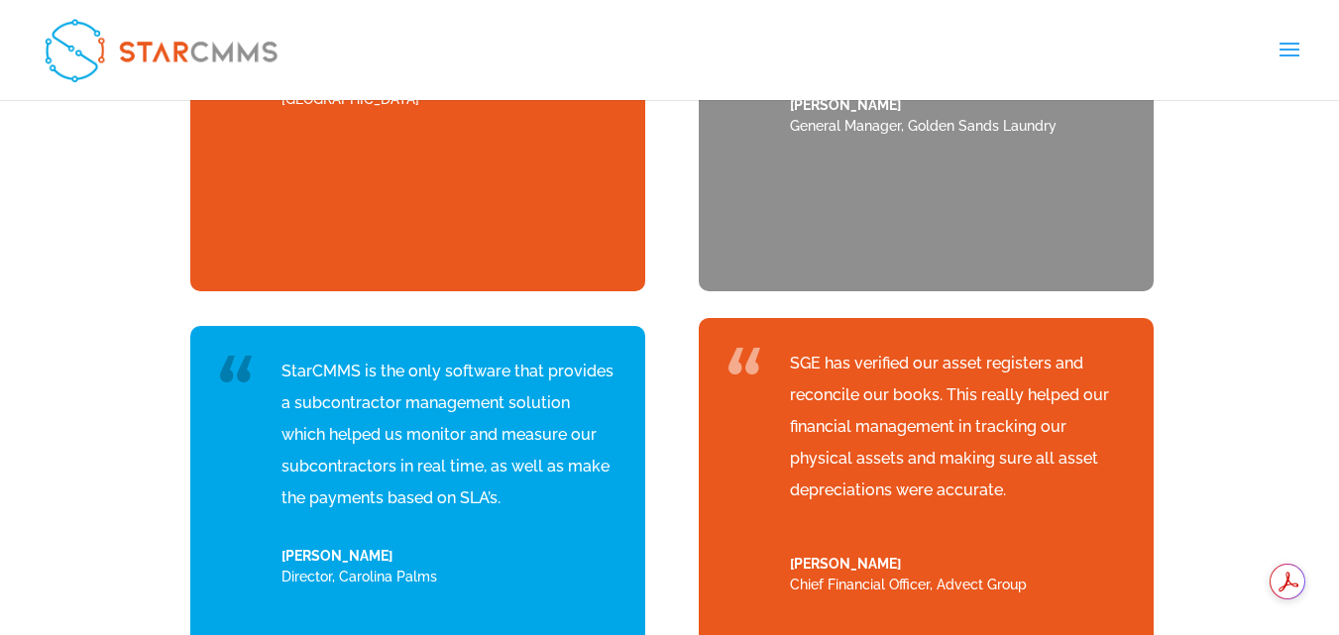
scroll to position [8149, 0]
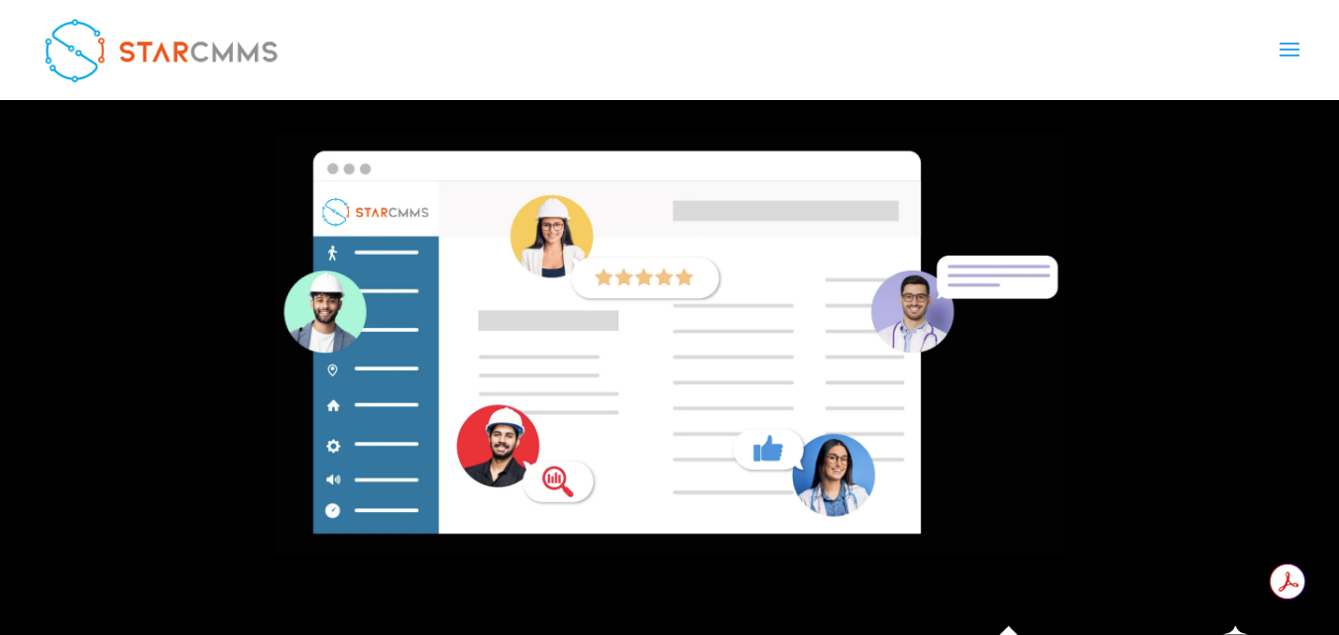
scroll to position [496, 0]
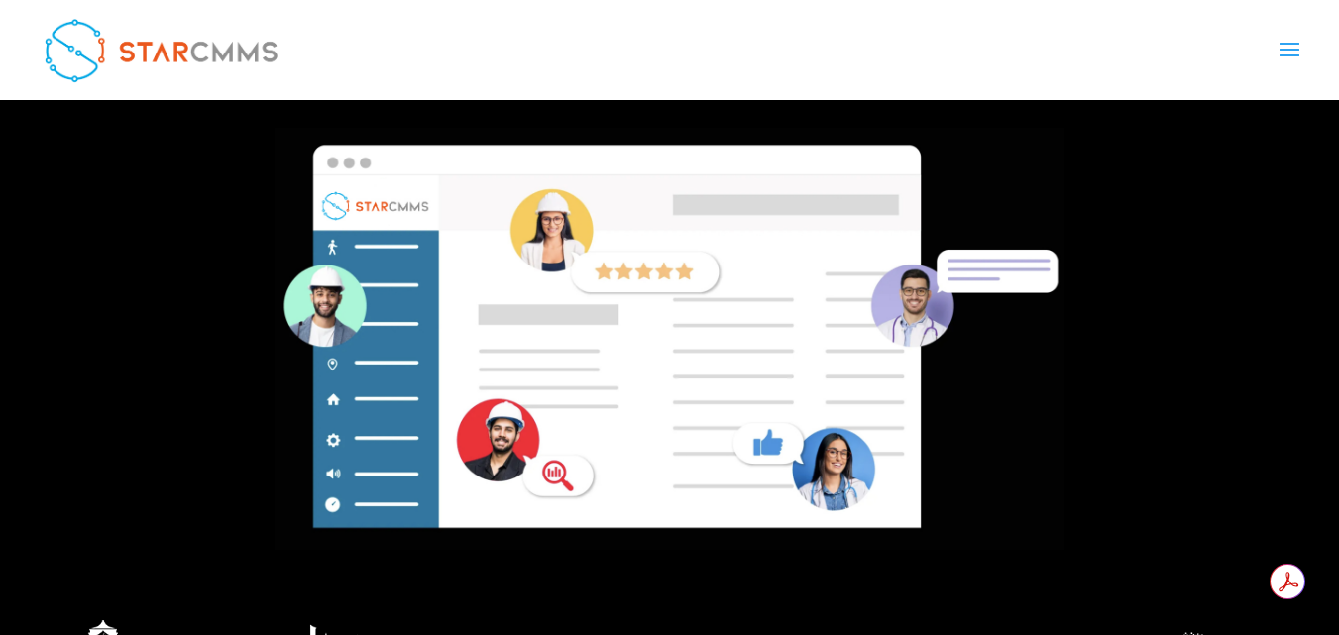
click at [0, 0] on link "StarCMMS Advanced Mobile Application" at bounding box center [0, 0] width 0 height 0
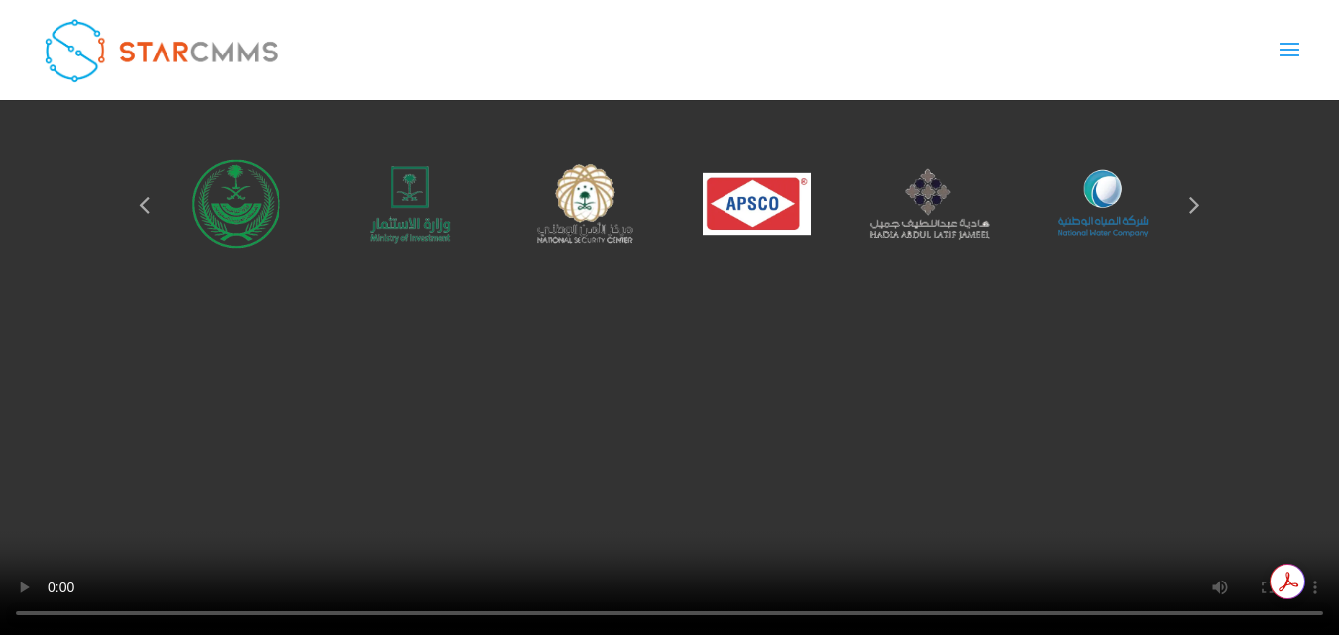
scroll to position [3851, 0]
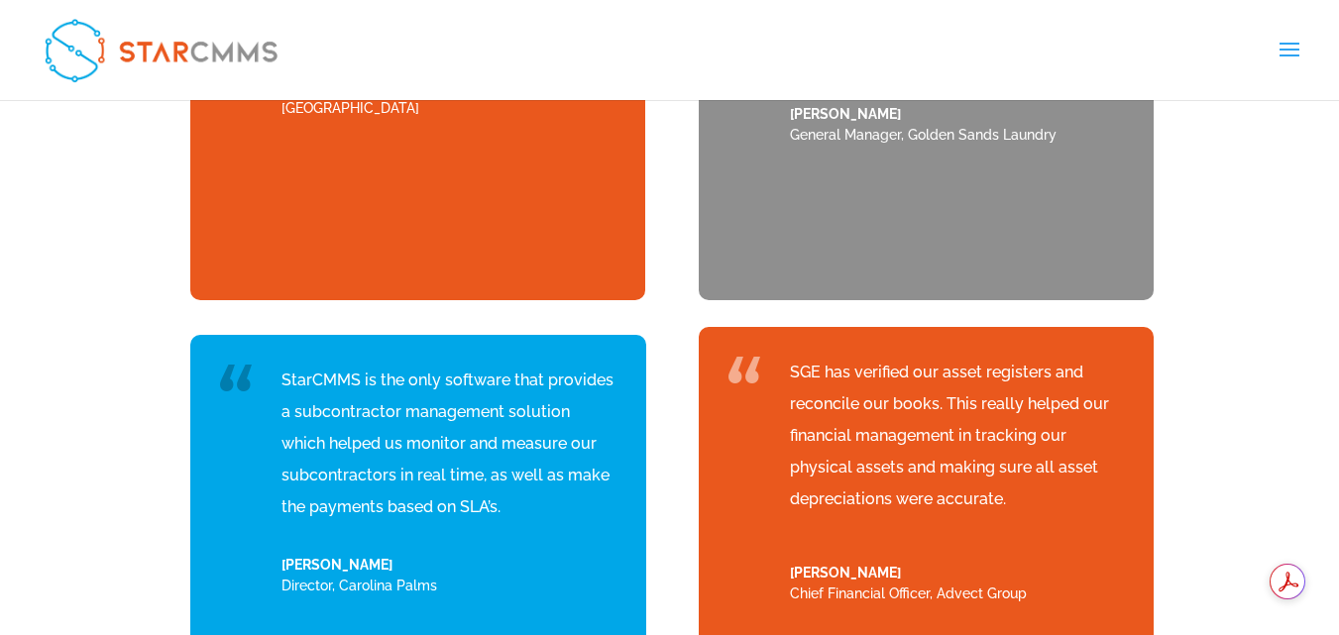
scroll to position [8149, 0]
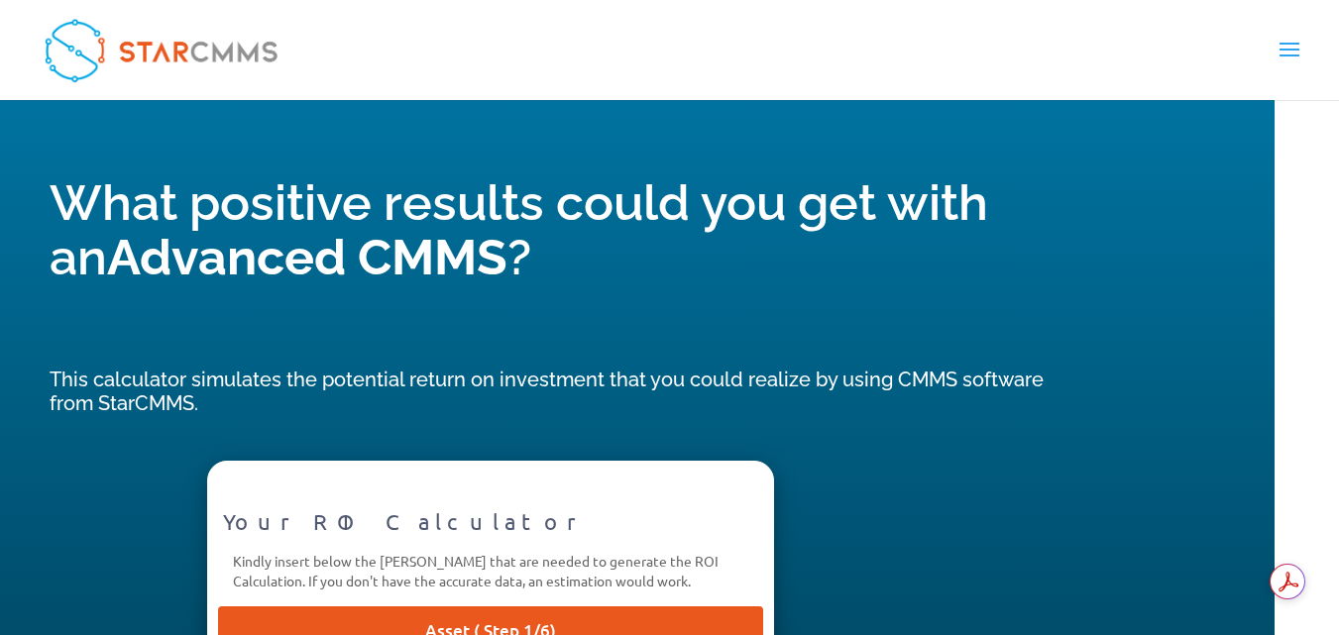
scroll to position [5869, 0]
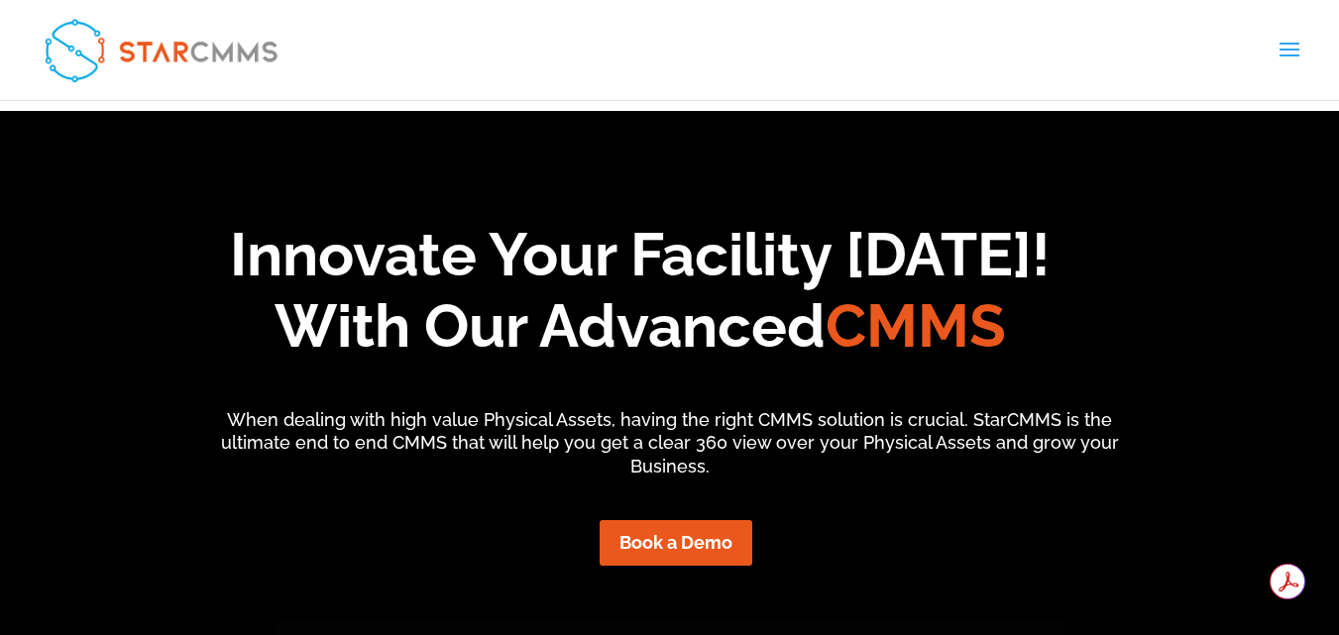
scroll to position [0, 0]
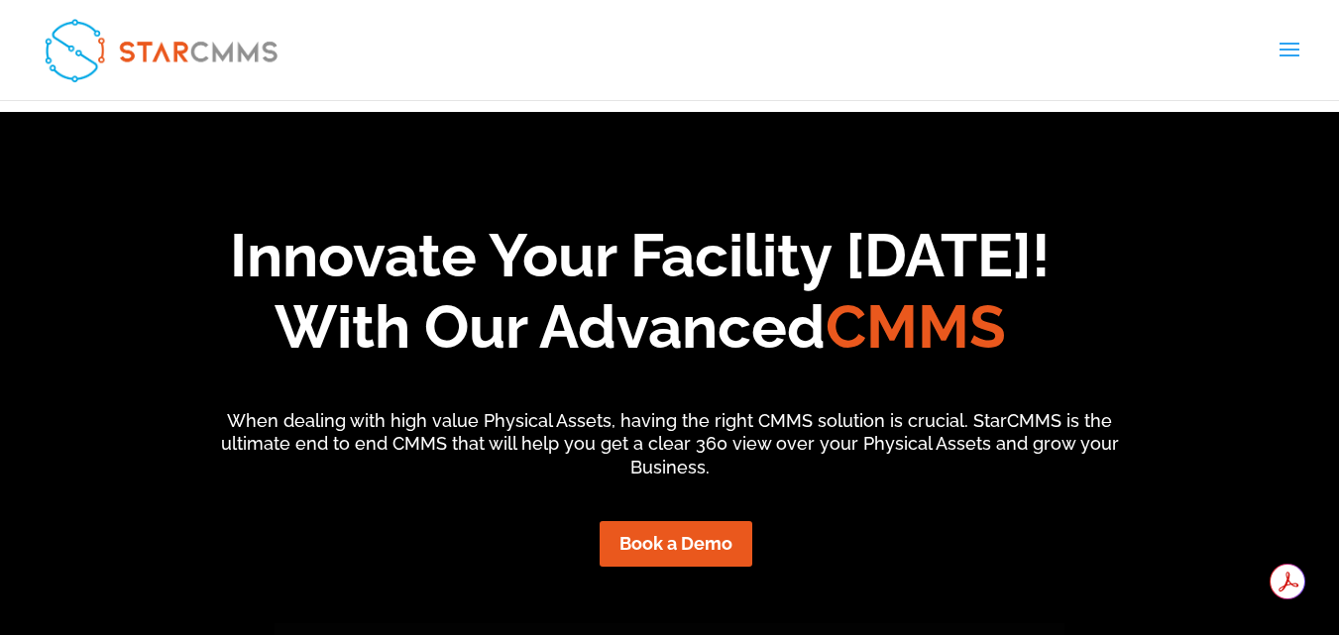
click at [0, 0] on link "Pricing" at bounding box center [0, 0] width 0 height 0
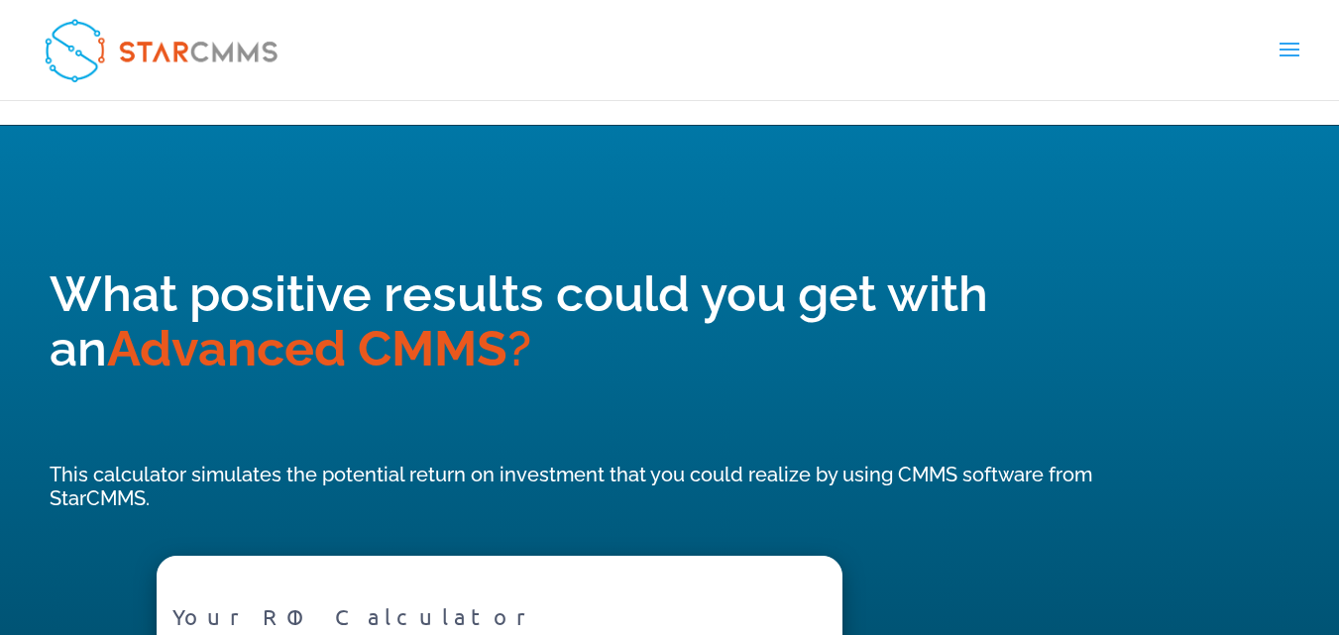
scroll to position [2379, 0]
